Goal: Information Seeking & Learning: Learn about a topic

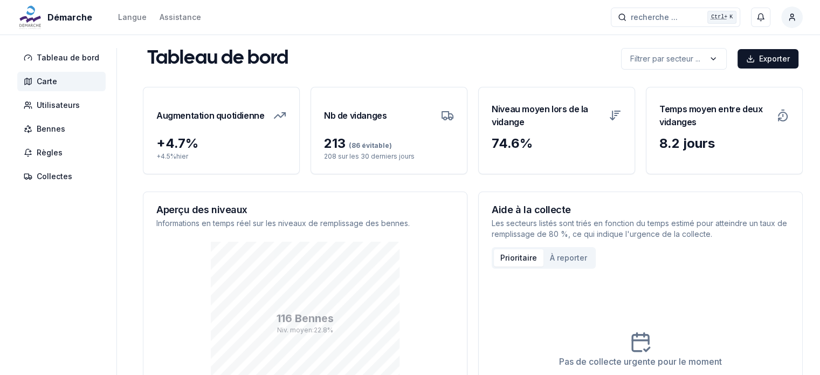
click at [47, 81] on span "Carte" at bounding box center [47, 81] width 20 height 11
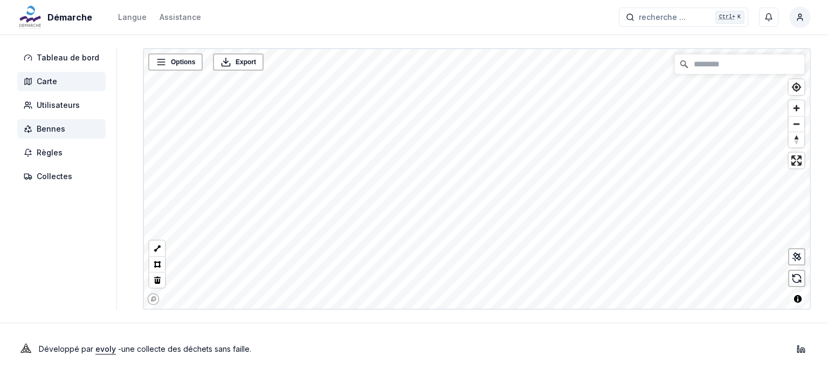
click at [43, 129] on span "Bennes" at bounding box center [51, 128] width 29 height 11
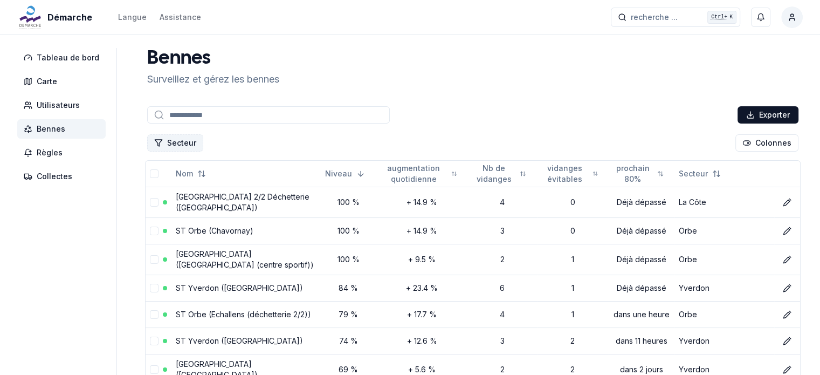
click at [183, 143] on button "Secteur" at bounding box center [175, 142] width 56 height 17
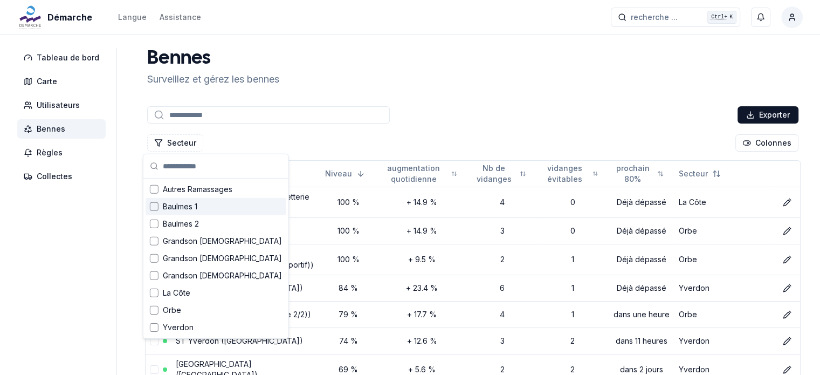
click at [157, 207] on div "Suggestions" at bounding box center [154, 206] width 9 height 9
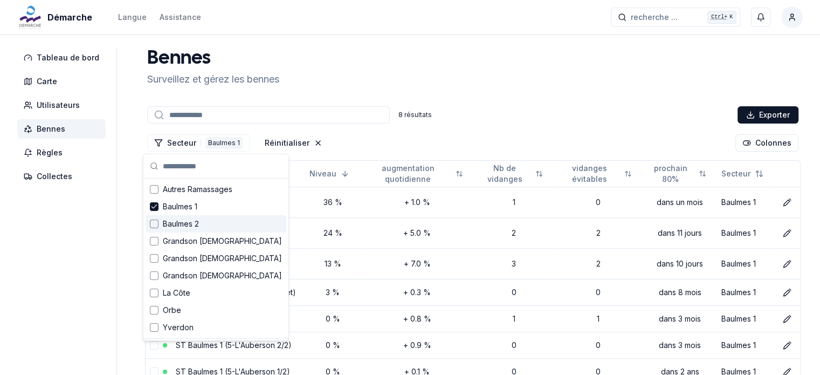
click at [153, 219] on div "Suggestions" at bounding box center [154, 223] width 9 height 9
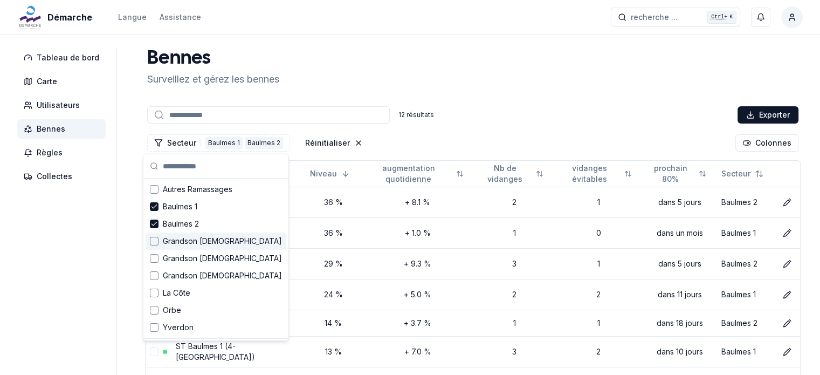
click at [153, 237] on div "Suggestions" at bounding box center [154, 241] width 9 height 9
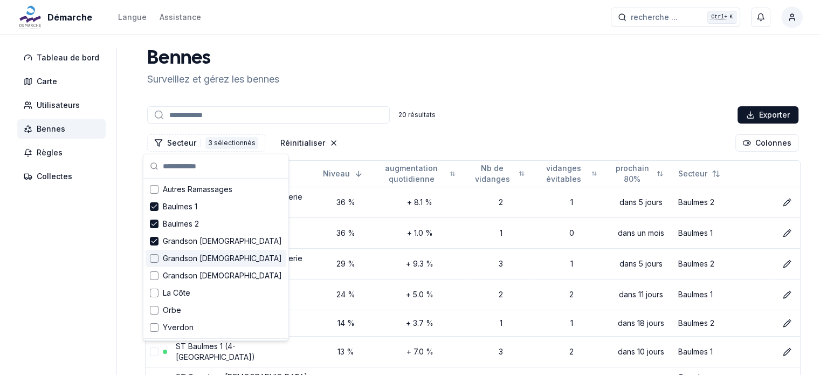
drag, startPoint x: 154, startPoint y: 254, endPoint x: 158, endPoint y: 265, distance: 12.1
click at [154, 254] on div "Suggestions" at bounding box center [154, 258] width 9 height 9
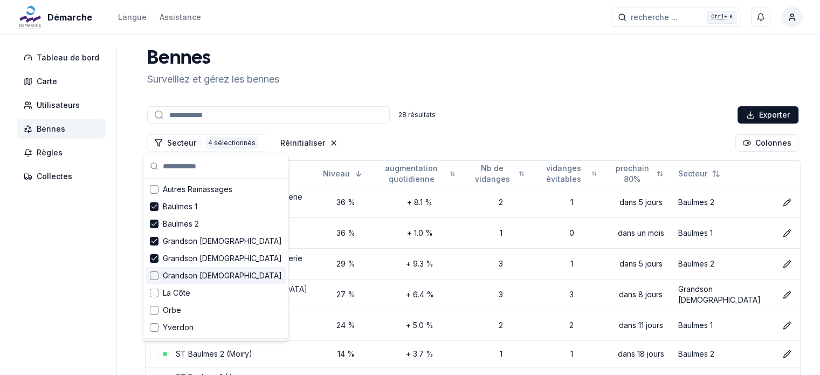
click at [157, 272] on div "Suggestions" at bounding box center [154, 275] width 9 height 9
click at [154, 292] on div "Suggestions" at bounding box center [154, 292] width 9 height 9
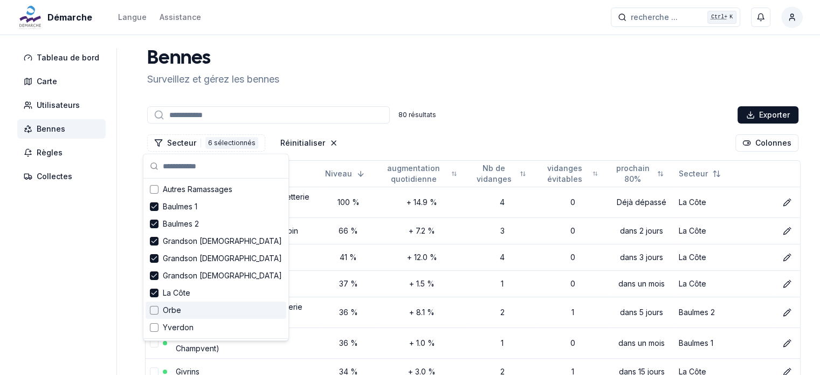
click at [153, 308] on div "Suggestions" at bounding box center [154, 310] width 9 height 9
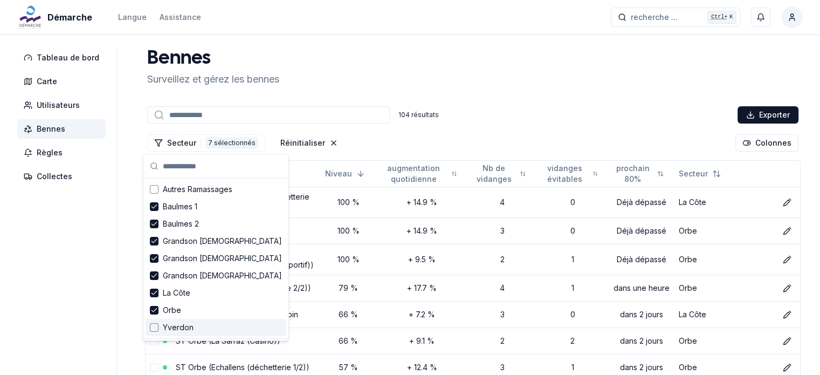
drag, startPoint x: 151, startPoint y: 328, endPoint x: 161, endPoint y: 321, distance: 11.7
click at [152, 328] on div "Suggestions" at bounding box center [154, 327] width 9 height 9
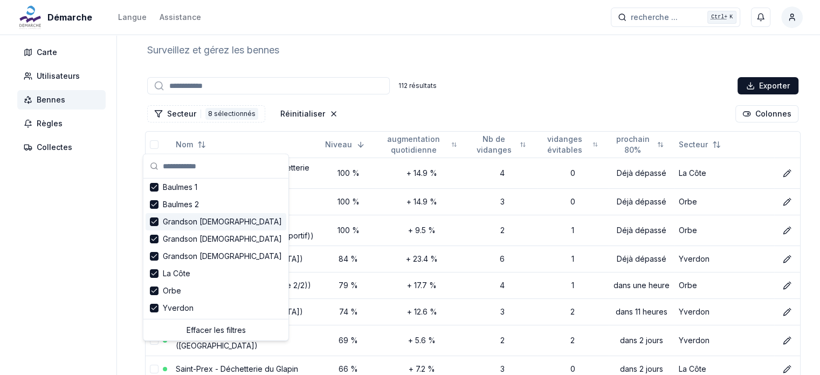
scroll to position [54, 0]
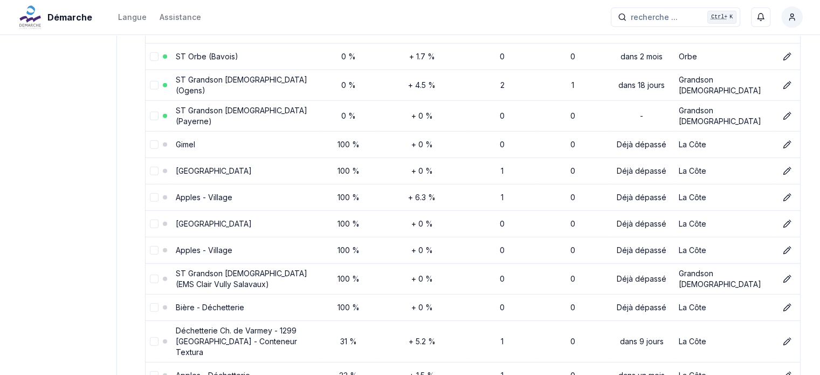
scroll to position [2856, 0]
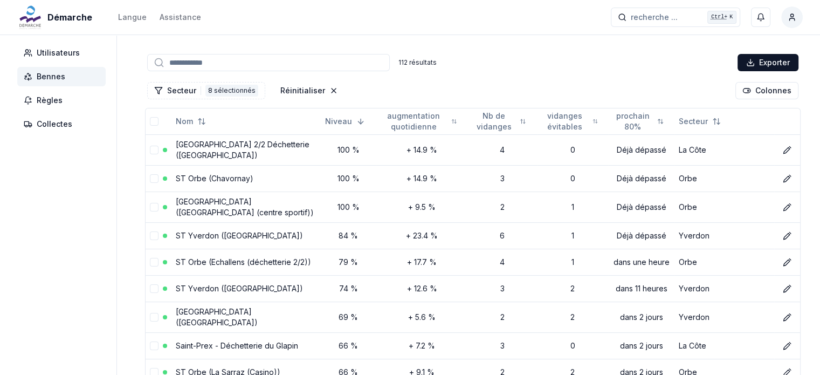
scroll to position [0, 0]
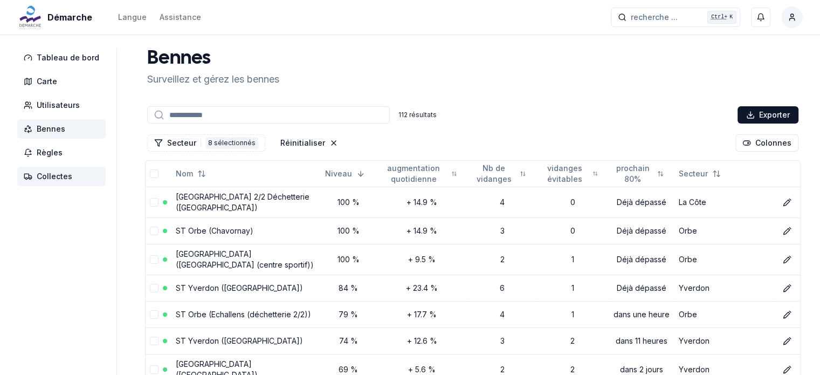
click at [57, 178] on span "Collectes" at bounding box center [55, 176] width 36 height 11
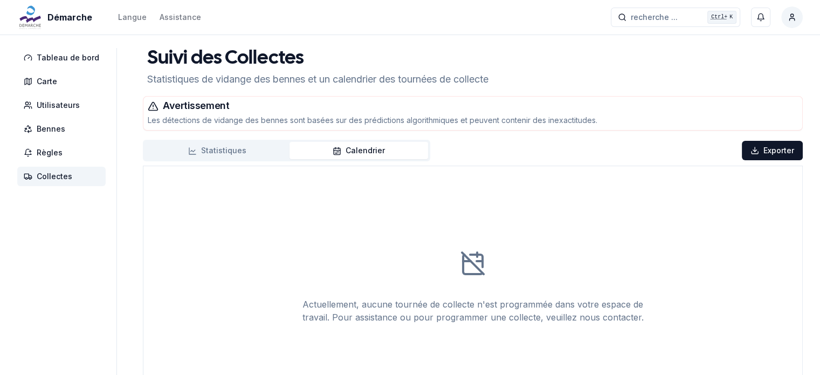
click at [207, 112] on div "Avertissement Les détections de vidange des bennes sont basées sur des prédicti…" at bounding box center [472, 113] width 659 height 33
click at [202, 138] on div "Suivi des Collectes Statistiques de vidange des bennes et un calendrier des tou…" at bounding box center [473, 228] width 660 height 360
click at [205, 146] on button "Statistiques" at bounding box center [217, 150] width 145 height 17
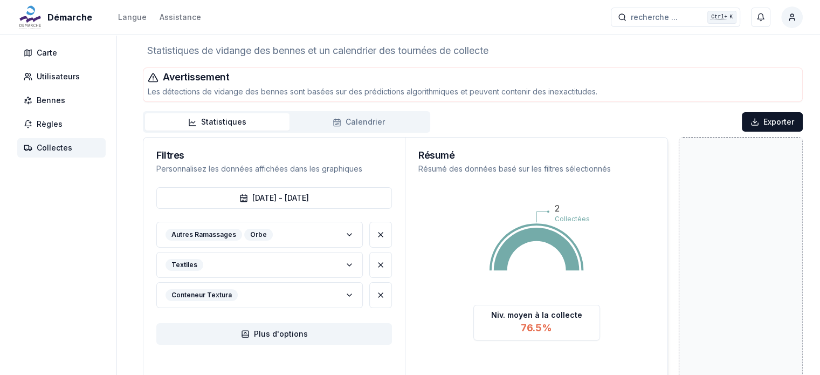
scroll to position [54, 0]
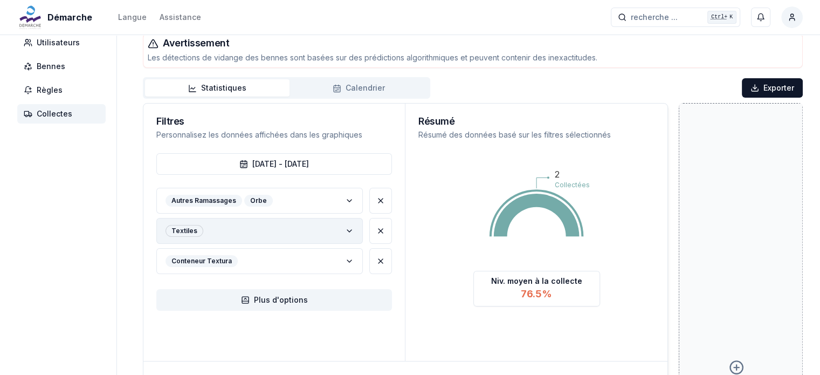
scroll to position [108, 0]
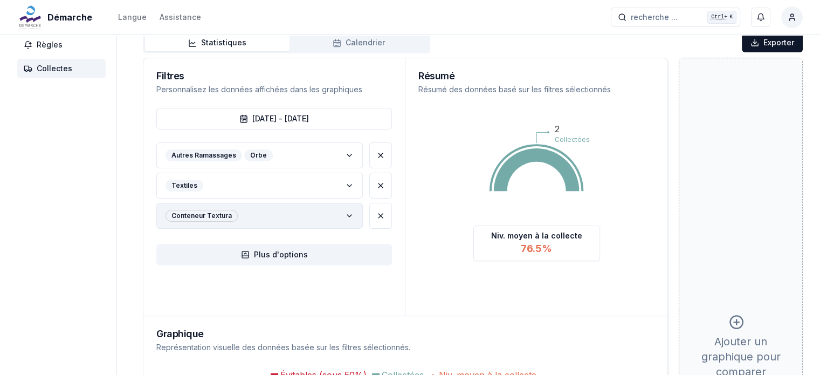
click at [305, 216] on button "Conteneur Textura" at bounding box center [259, 216] width 207 height 26
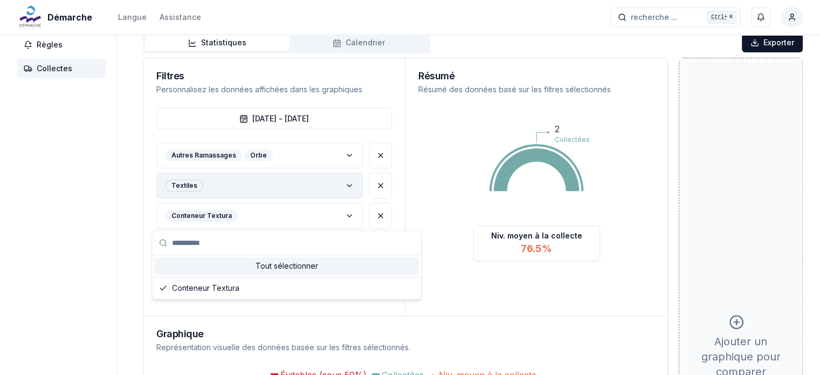
click at [234, 188] on button "Textiles" at bounding box center [259, 186] width 207 height 26
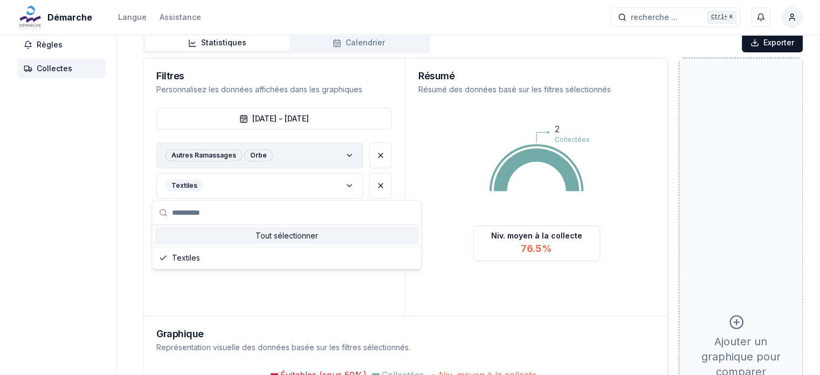
click at [294, 155] on button "Autres Ramassages Orbe" at bounding box center [259, 155] width 207 height 26
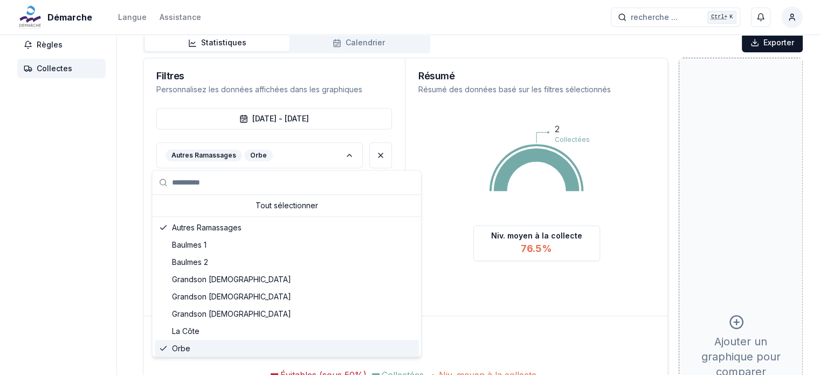
click at [172, 345] on span "Orbe" at bounding box center [181, 348] width 18 height 11
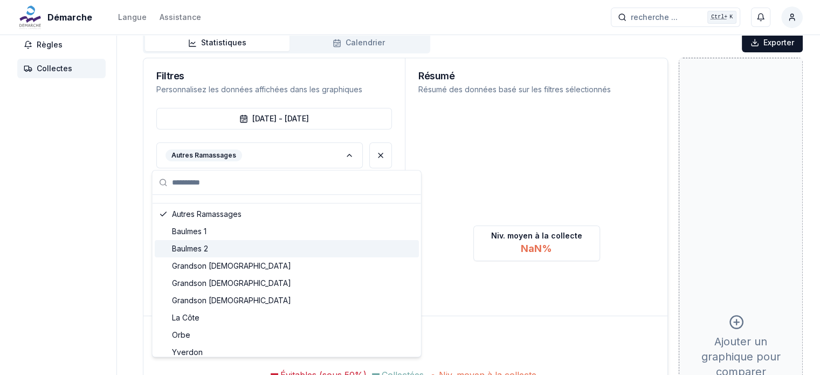
scroll to position [19, 0]
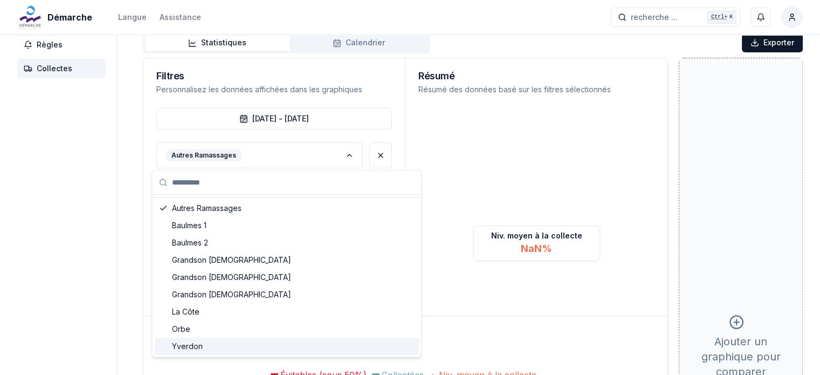
click at [198, 350] on span "Yverdon" at bounding box center [187, 346] width 31 height 11
click at [81, 223] on aside "Tableau de bord Carte Utilisateurs Bennes Règles Collectes" at bounding box center [67, 288] width 100 height 696
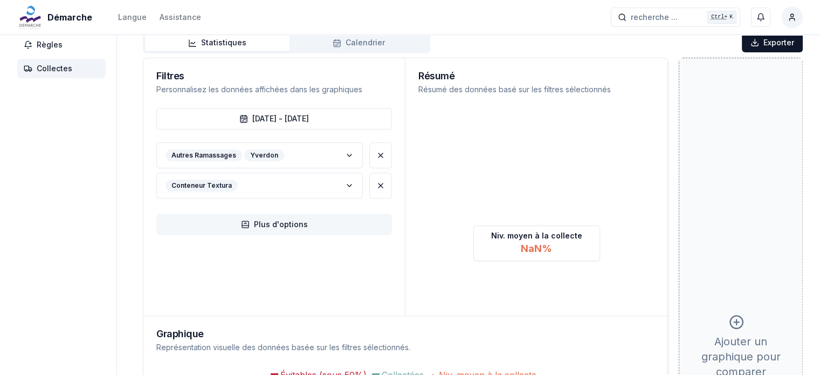
click at [295, 227] on button "Plus d'options" at bounding box center [274, 225] width 236 height 22
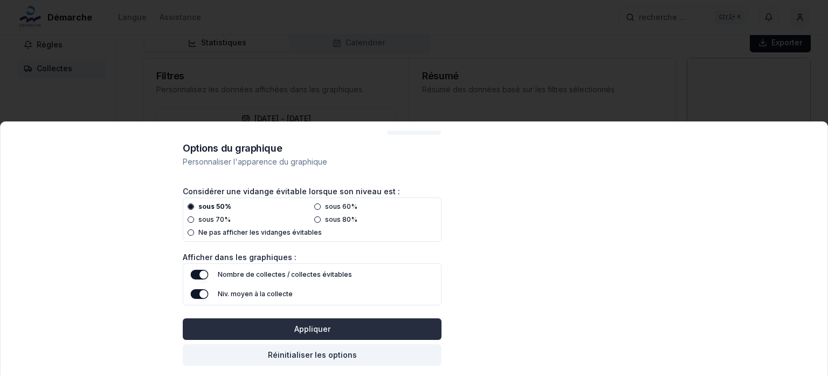
click at [314, 329] on button "Appliquer" at bounding box center [312, 329] width 259 height 22
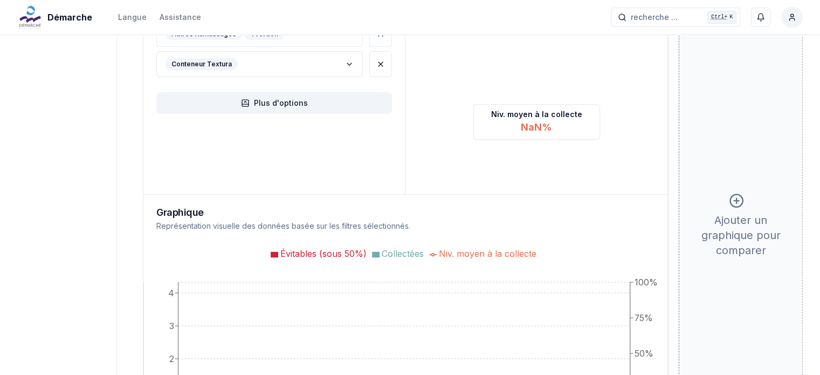
scroll to position [162, 0]
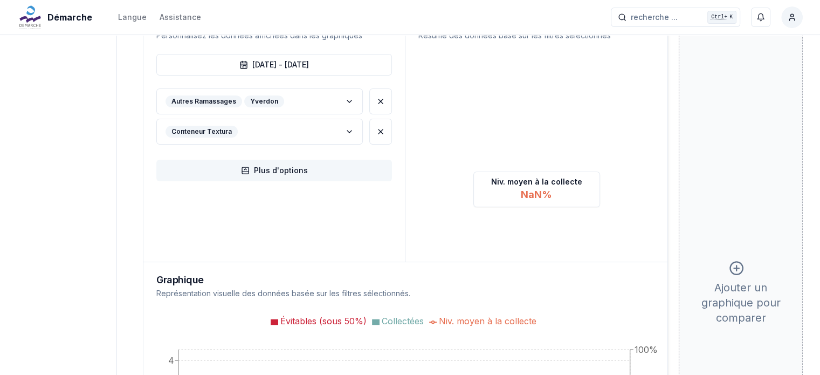
click at [288, 173] on button "Plus d'options" at bounding box center [274, 171] width 236 height 22
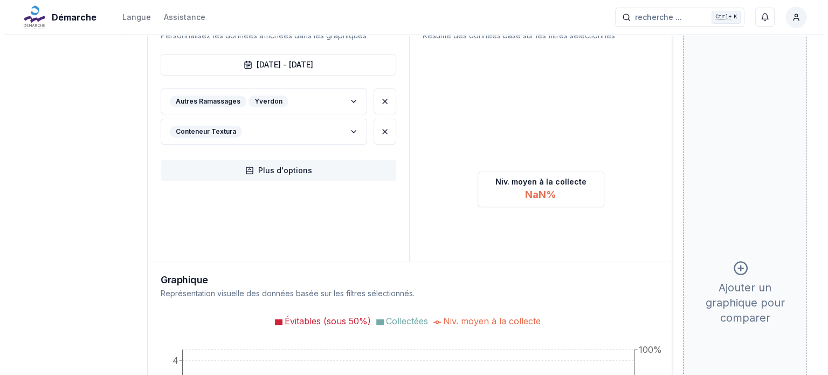
scroll to position [0, 0]
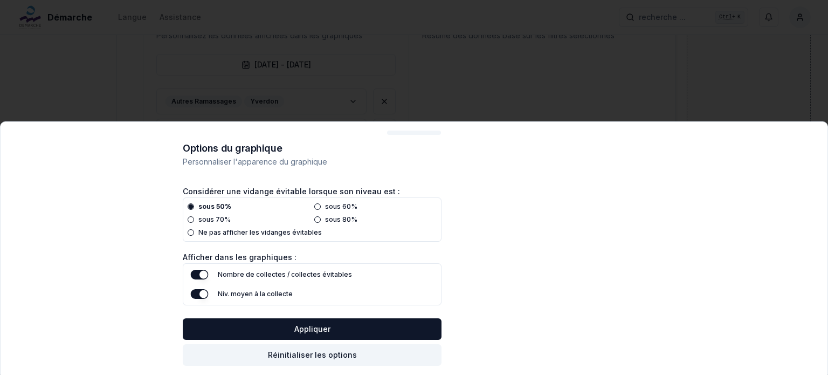
drag, startPoint x: 828, startPoint y: 149, endPoint x: 817, endPoint y: 149, distance: 10.2
click at [826, 149] on div "Options du graphique Personnaliser l'apparence du graphique Considérer une vida…" at bounding box center [414, 247] width 828 height 253
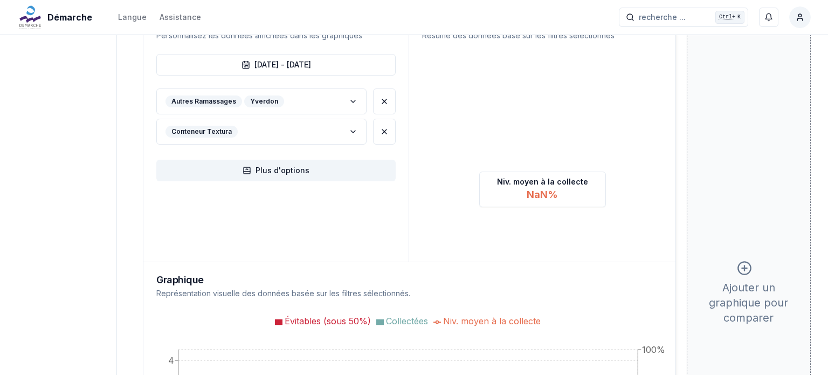
click at [758, 80] on div at bounding box center [414, 187] width 828 height 375
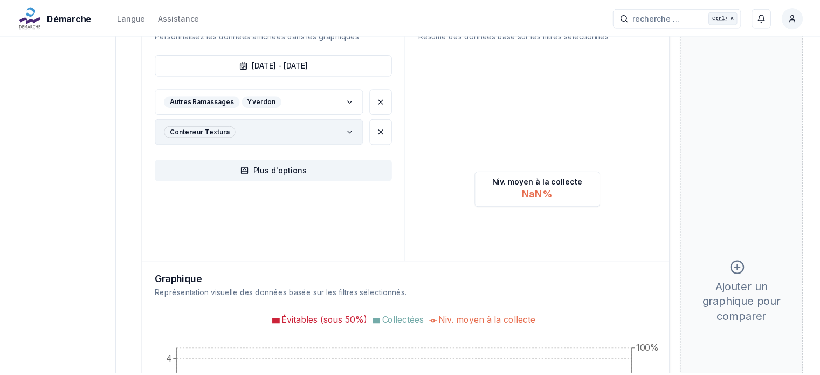
scroll to position [162, 0]
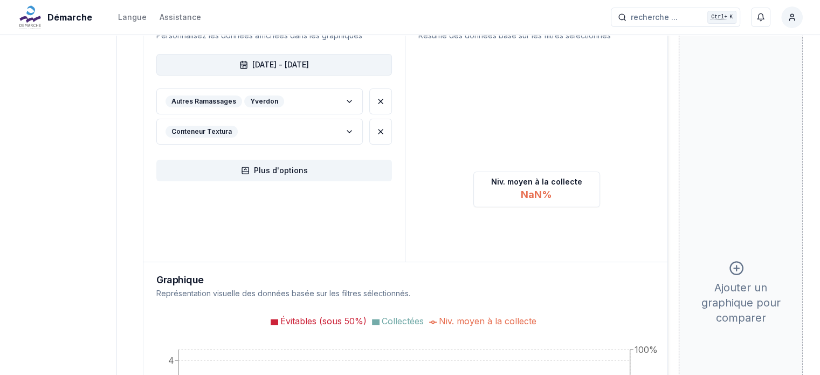
click at [309, 64] on button "août 2025 - sept. 2025" at bounding box center [274, 65] width 236 height 22
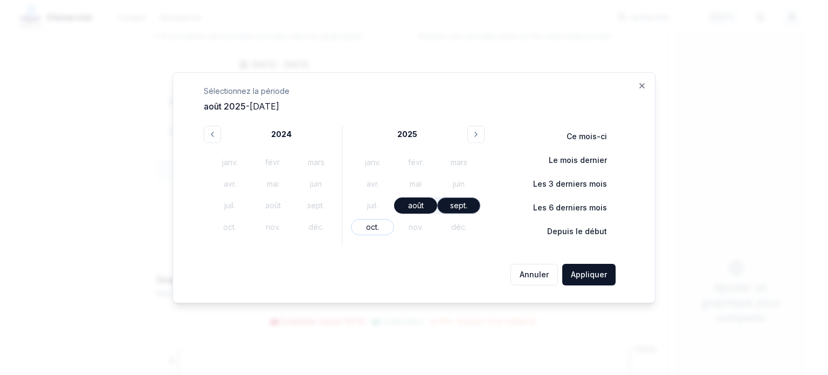
click at [460, 202] on div "sept." at bounding box center [458, 205] width 43 height 16
click at [579, 209] on button "Les 6 derniers mois" at bounding box center [563, 208] width 105 height 22
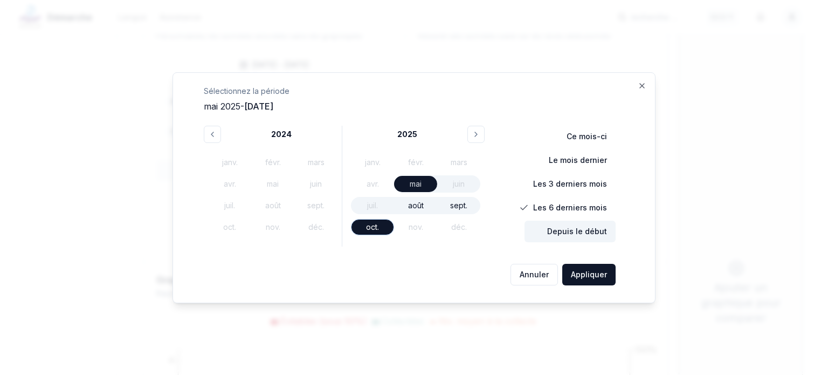
click at [586, 229] on button "Depuis le début" at bounding box center [570, 232] width 91 height 22
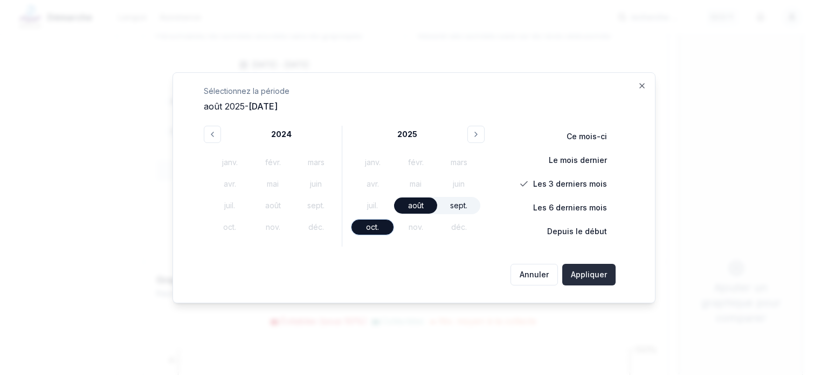
click at [587, 280] on button "Appliquer" at bounding box center [588, 275] width 53 height 22
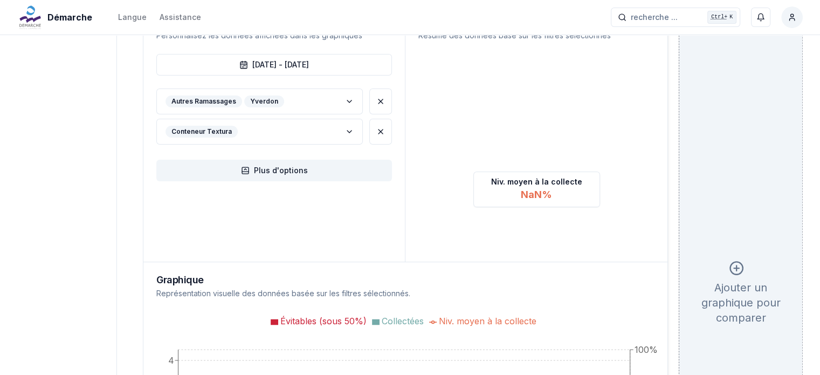
click at [737, 268] on line at bounding box center [737, 267] width 0 height 5
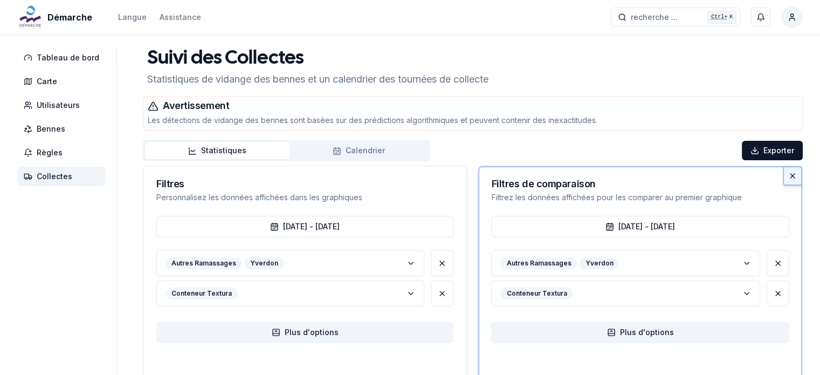
scroll to position [0, 0]
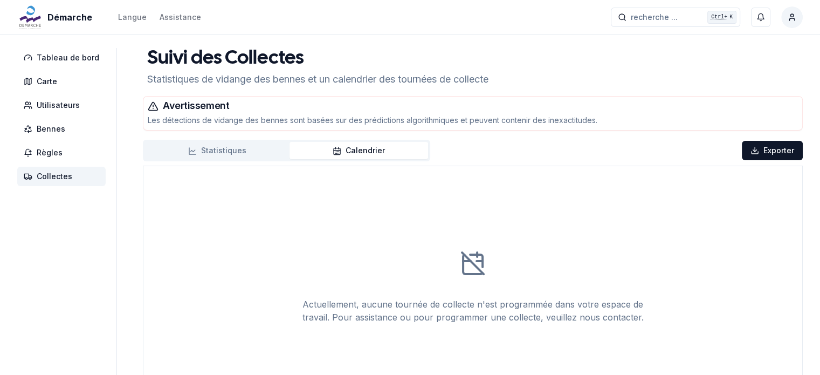
click at [364, 153] on button "Calendrier" at bounding box center [359, 150] width 139 height 17
click at [332, 98] on div "Avertissement Les détections de vidange des bennes sont basées sur des prédicti…" at bounding box center [472, 113] width 659 height 33
click at [57, 66] on span "Tableau de bord" at bounding box center [61, 57] width 88 height 19
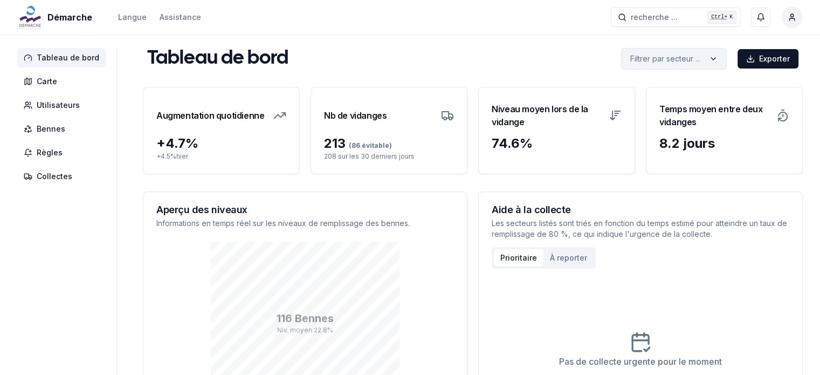
click at [689, 58] on html "Démarche Langue Assistance recherche ... recherche ... Ctrl+ K Miguel Carneiro …" at bounding box center [410, 254] width 820 height 509
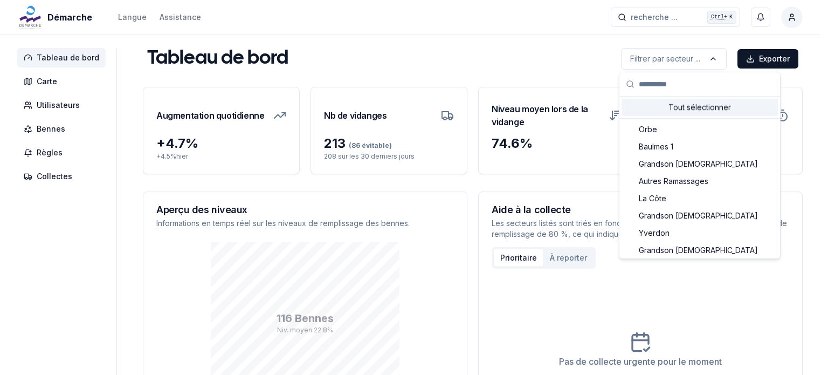
click at [462, 60] on html "Démarche Langue Assistance recherche ... recherche ... Ctrl+ K Miguel Carneiro …" at bounding box center [414, 254] width 828 height 509
